Goal: Register for event/course

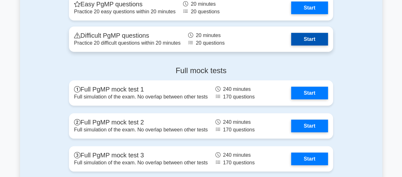
scroll to position [870, 0]
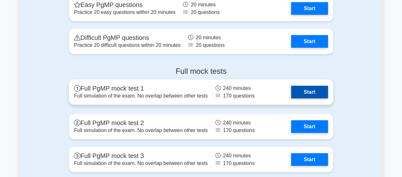
click at [297, 92] on link "Start" at bounding box center [309, 92] width 37 height 13
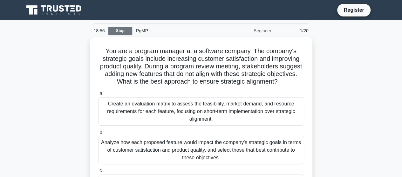
click at [125, 33] on link "Stop" at bounding box center [120, 31] width 24 height 8
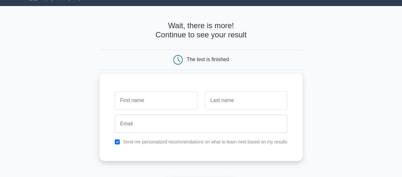
scroll to position [15, 0]
